Goal: Transaction & Acquisition: Purchase product/service

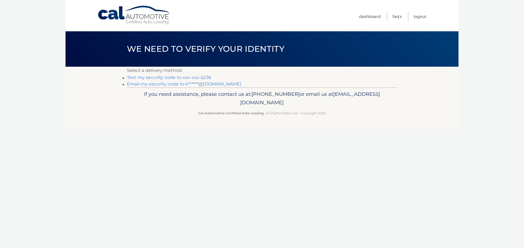
click at [203, 76] on link "Text my security code to xxx-xxx-5236" at bounding box center [169, 77] width 84 height 5
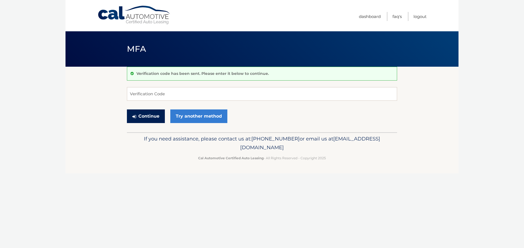
click at [141, 114] on button "Continue" at bounding box center [146, 117] width 38 height 14
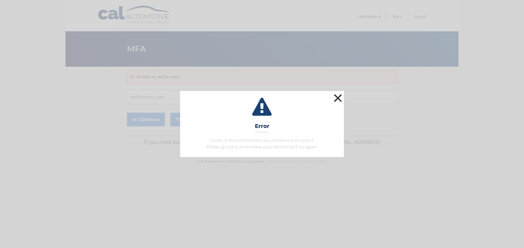
click at [340, 99] on button "×" at bounding box center [337, 98] width 11 height 11
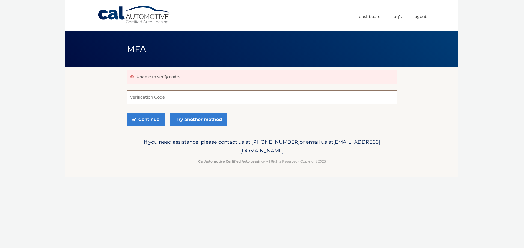
click at [155, 101] on input "Verification Code" at bounding box center [262, 98] width 270 height 14
type input "054624"
click at [149, 111] on div "Continue Try another method" at bounding box center [262, 120] width 270 height 19
click at [148, 116] on button "Continue" at bounding box center [146, 120] width 38 height 14
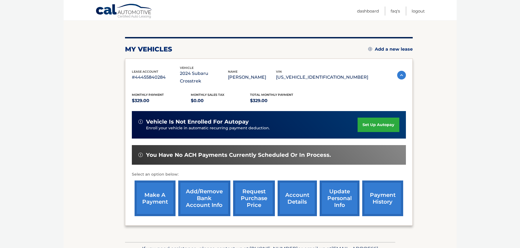
scroll to position [55, 0]
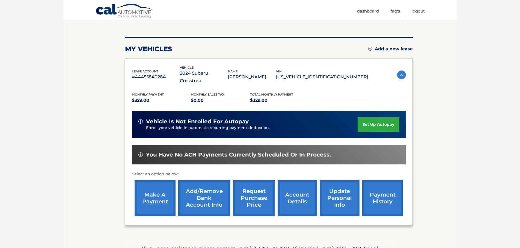
click at [158, 186] on link "make a payment" at bounding box center [154, 199] width 41 height 36
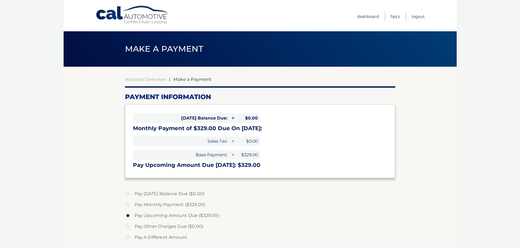
select select "N2VhZmIwZmMtYjkzNS00M2Q3LTkxMjgtYWM3M2UzYWJhZDNh"
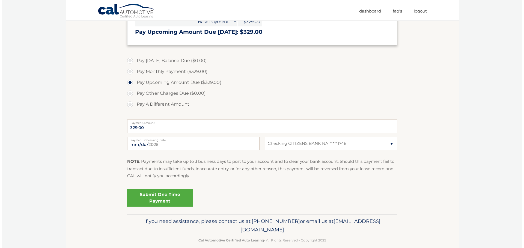
scroll to position [141, 0]
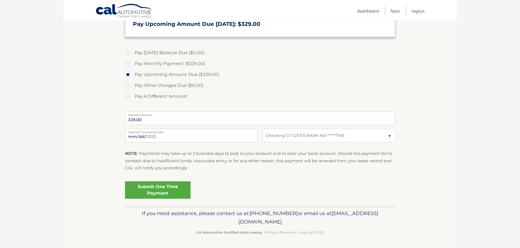
click at [164, 191] on link "Submit One Time Payment" at bounding box center [157, 190] width 65 height 17
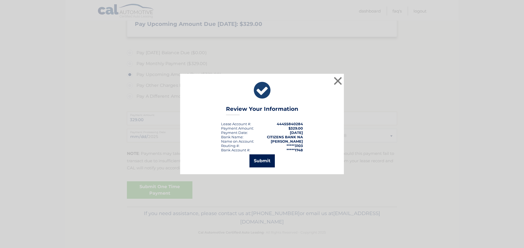
click at [265, 166] on button "Submit" at bounding box center [261, 161] width 25 height 13
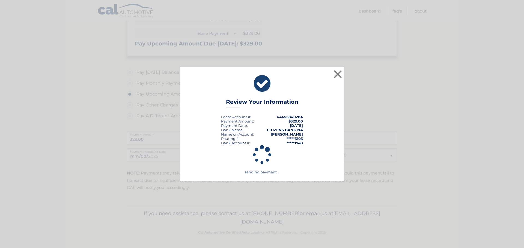
scroll to position [122, 0]
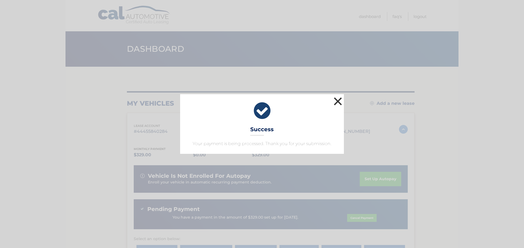
click at [335, 97] on button "×" at bounding box center [337, 101] width 11 height 11
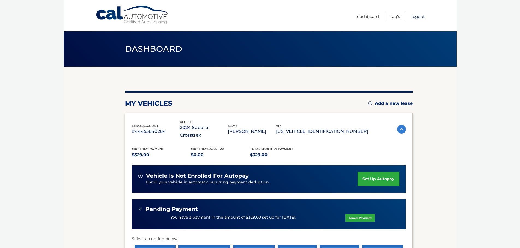
click at [421, 14] on link "Logout" at bounding box center [417, 16] width 13 height 9
